Goal: Information Seeking & Learning: Find specific fact

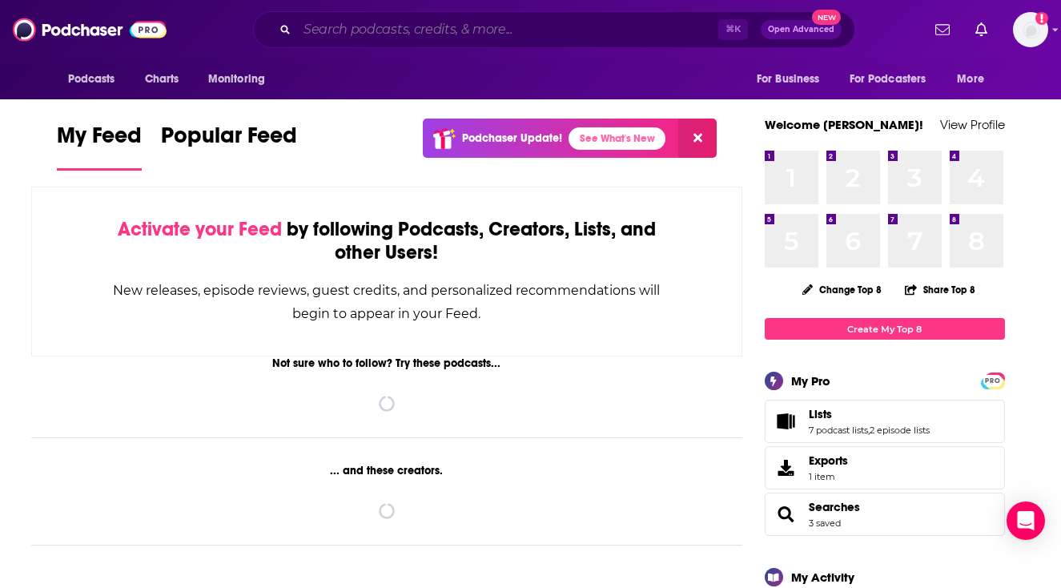
click at [576, 31] on input "Search podcasts, credits, & more..." at bounding box center [507, 30] width 421 height 26
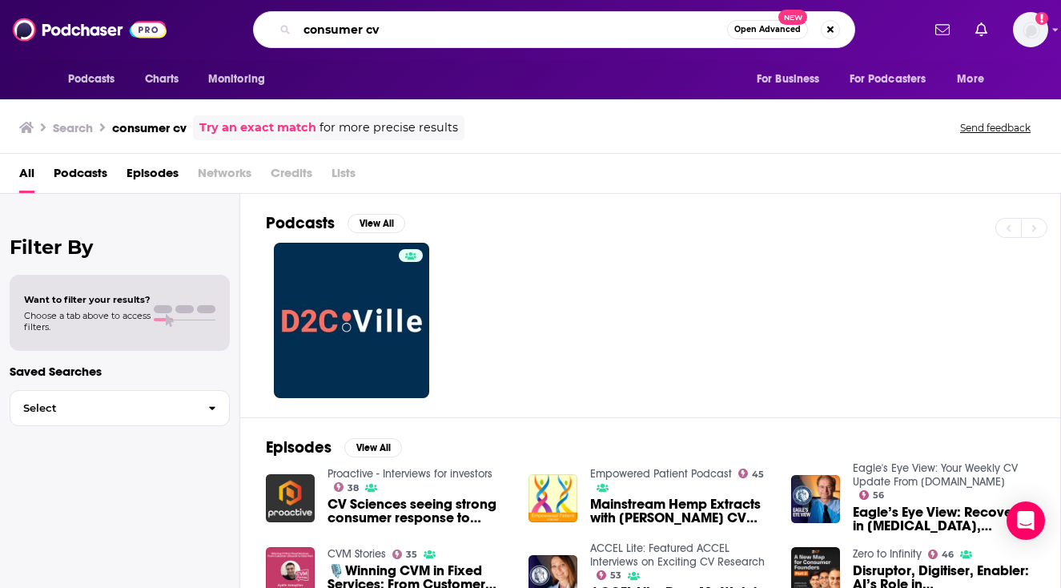
click at [368, 33] on input "consumer cv" at bounding box center [512, 30] width 430 height 26
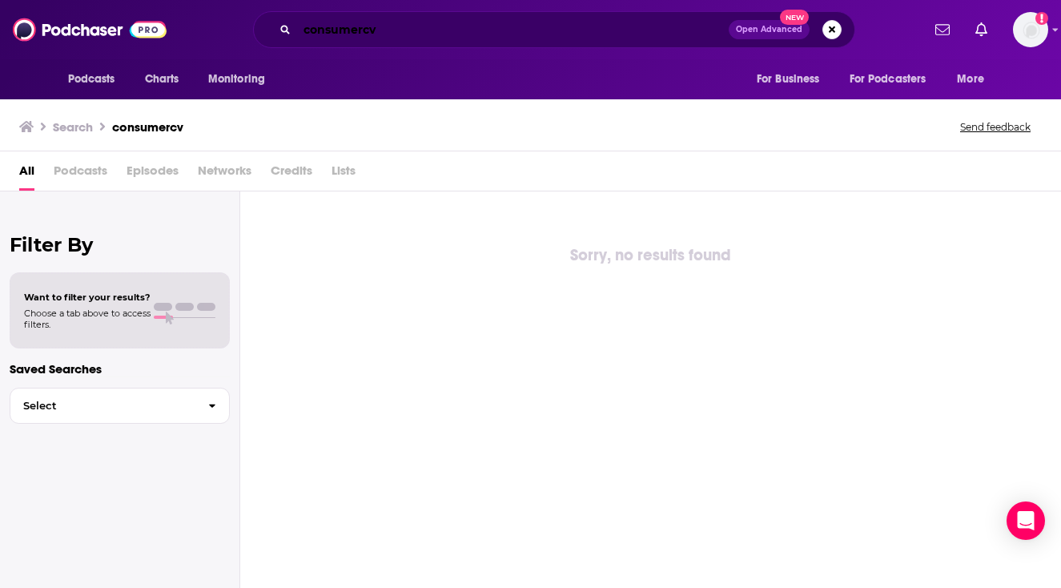
click at [363, 31] on input "consumercv" at bounding box center [513, 30] width 432 height 26
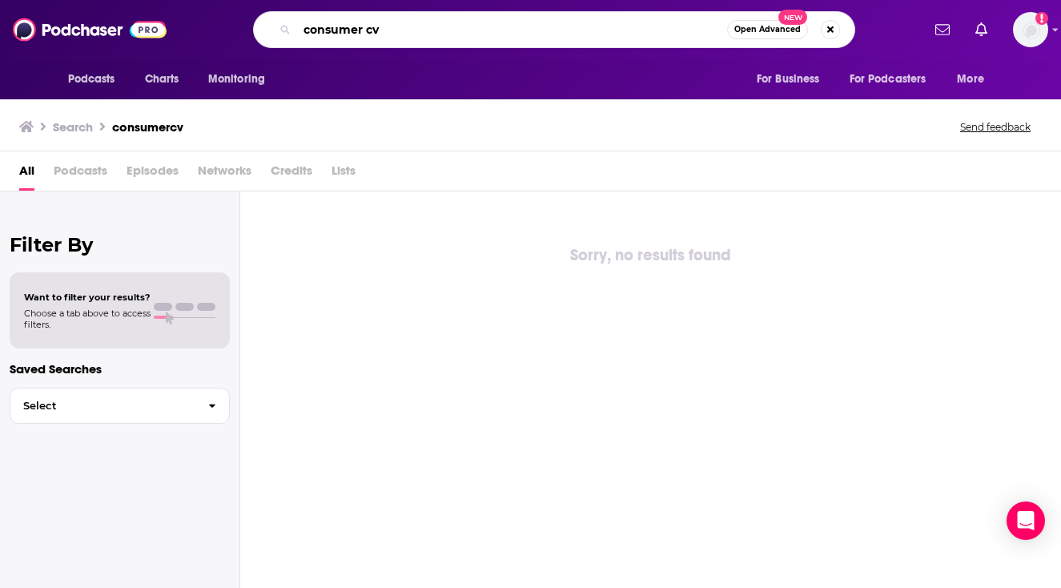
click at [397, 34] on input "consumer cv" at bounding box center [512, 30] width 430 height 26
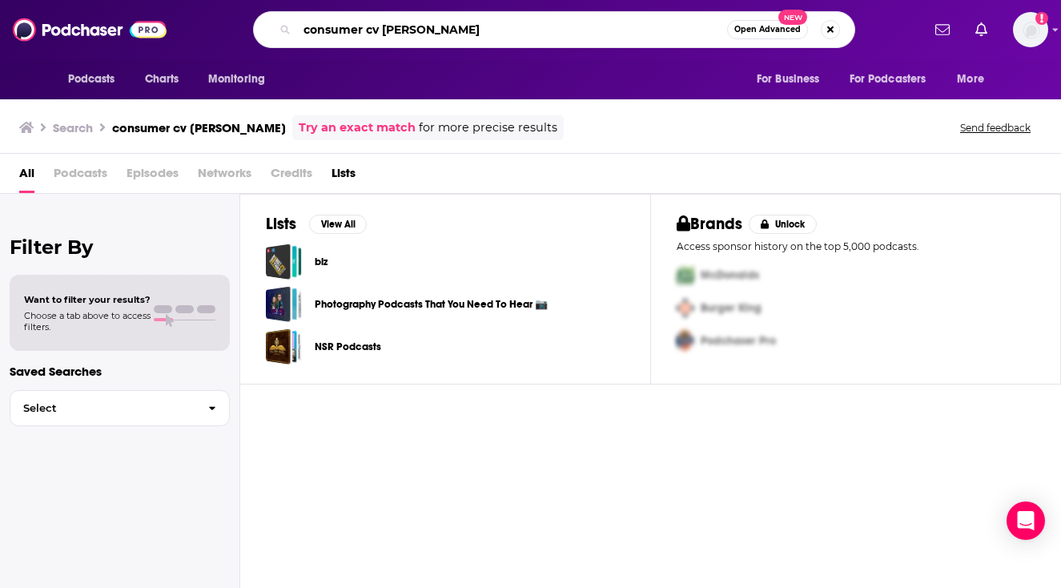
drag, startPoint x: 461, startPoint y: 24, endPoint x: 380, endPoint y: 26, distance: 80.9
click at [380, 26] on input "consumer cv [PERSON_NAME]" at bounding box center [512, 30] width 430 height 26
type input "consumer cv"
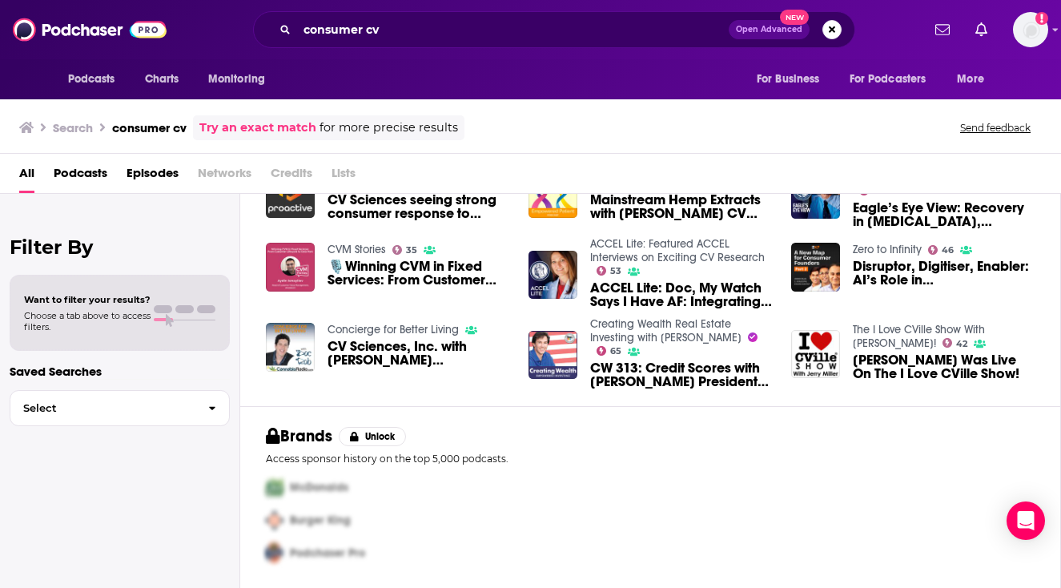
scroll to position [304, 0]
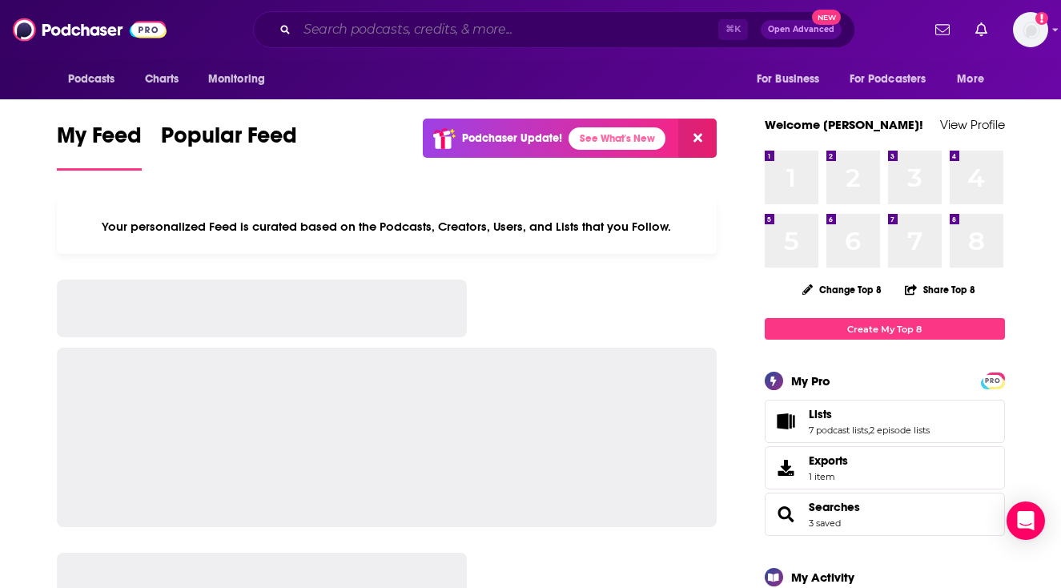
click at [478, 36] on input "Search podcasts, credits, & more..." at bounding box center [507, 30] width 421 height 26
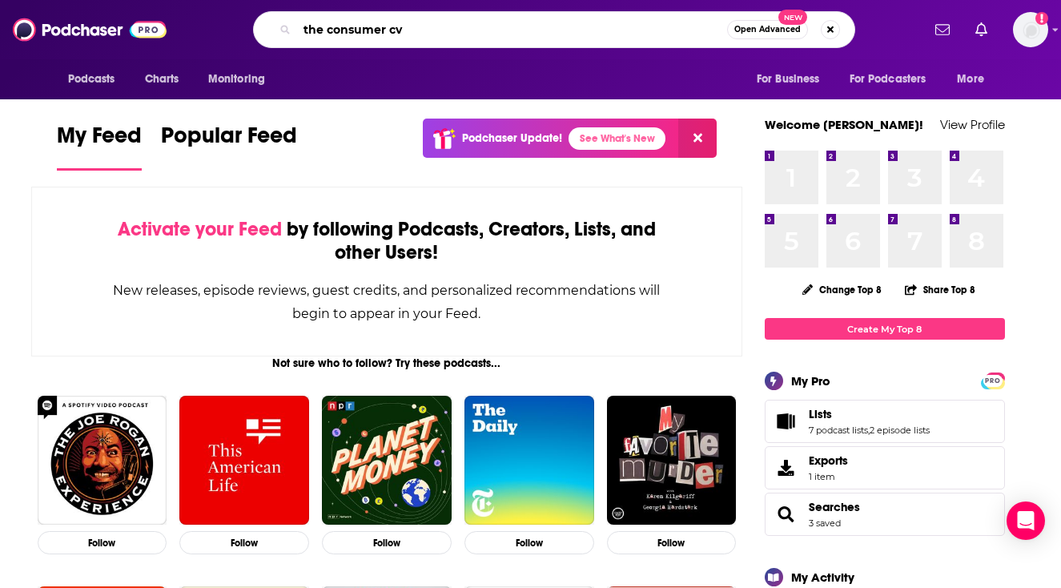
type input "the consumer cv"
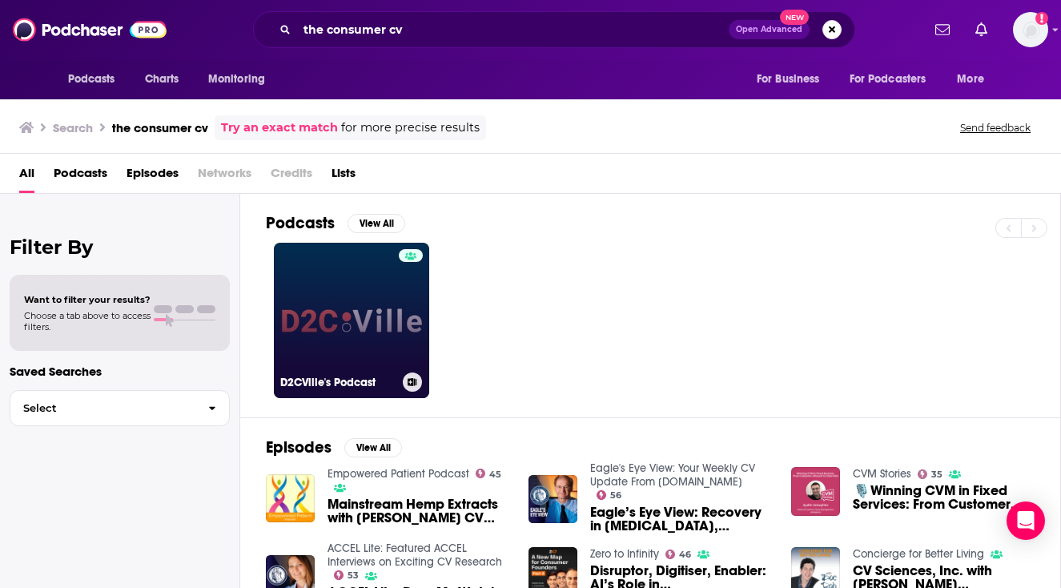
click at [393, 312] on link "D2CVille's Podcast" at bounding box center [351, 320] width 155 height 155
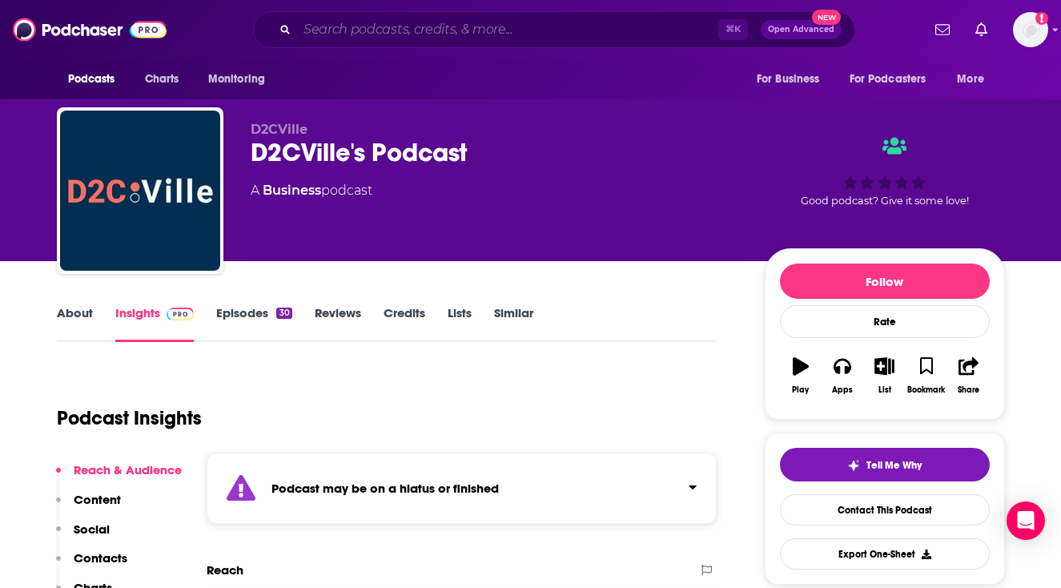
click at [404, 25] on input "Search podcasts, credits, & more..." at bounding box center [507, 30] width 421 height 26
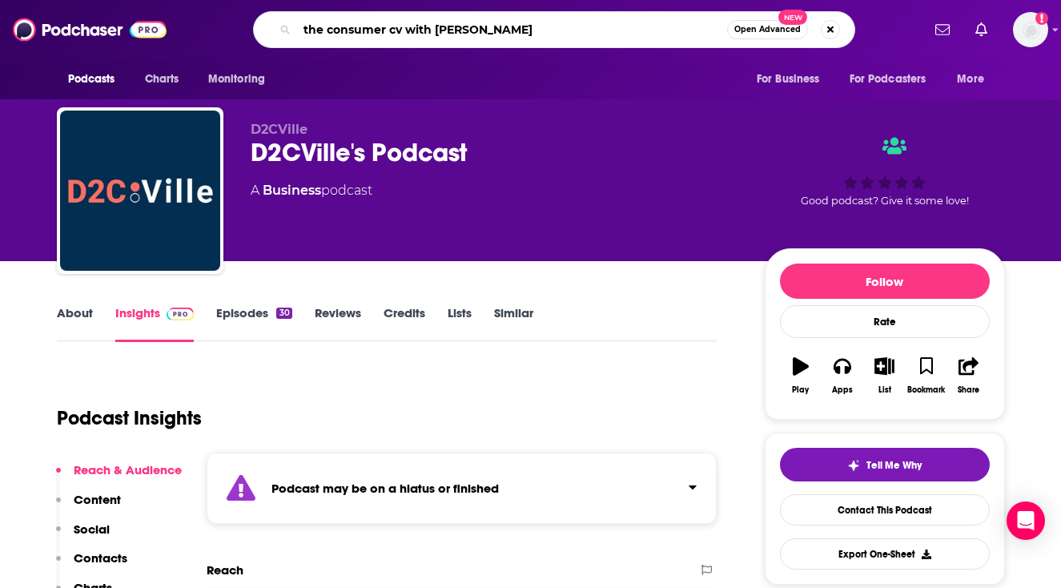
type input "the consumer cv with [PERSON_NAME]"
